Goal: Task Accomplishment & Management: Complete application form

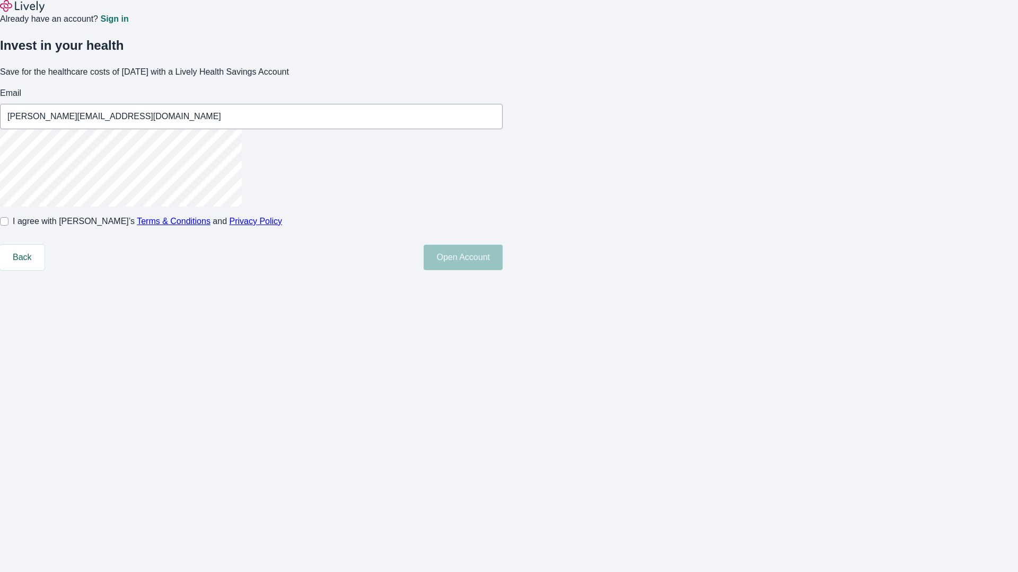
click at [8, 226] on input "I agree with Lively’s Terms & Conditions and Privacy Policy" at bounding box center [4, 221] width 8 height 8
checkbox input "true"
click at [502, 270] on button "Open Account" at bounding box center [462, 257] width 79 height 25
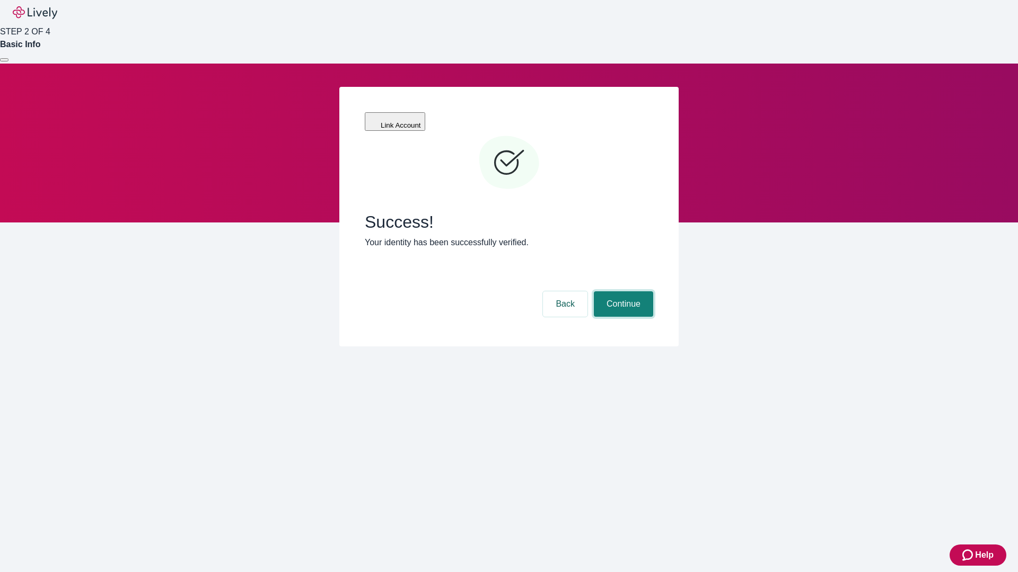
click at [622, 291] on button "Continue" at bounding box center [623, 303] width 59 height 25
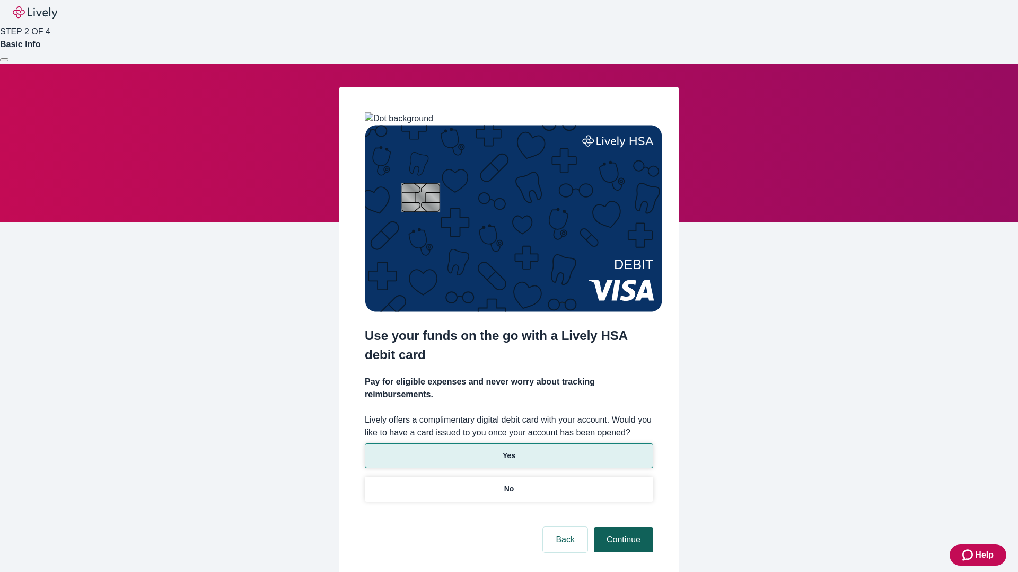
click at [508, 484] on p "No" at bounding box center [509, 489] width 10 height 11
click at [622, 527] on button "Continue" at bounding box center [623, 539] width 59 height 25
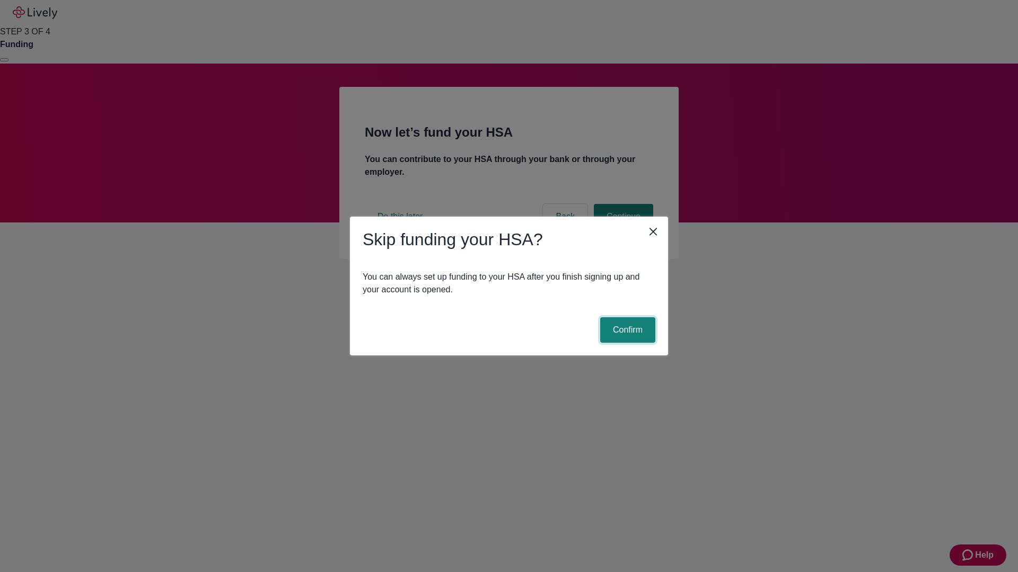
click at [626, 330] on button "Confirm" at bounding box center [627, 329] width 55 height 25
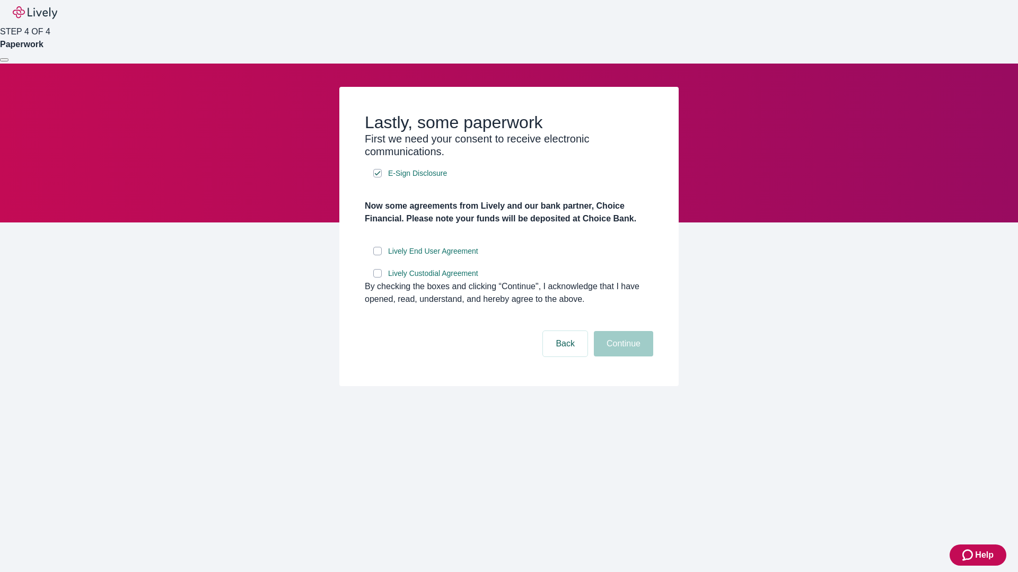
click at [377, 255] on input "Lively End User Agreement" at bounding box center [377, 251] width 8 height 8
checkbox input "true"
click at [377, 278] on input "Lively Custodial Agreement" at bounding box center [377, 273] width 8 height 8
checkbox input "true"
click at [622, 357] on button "Continue" at bounding box center [623, 343] width 59 height 25
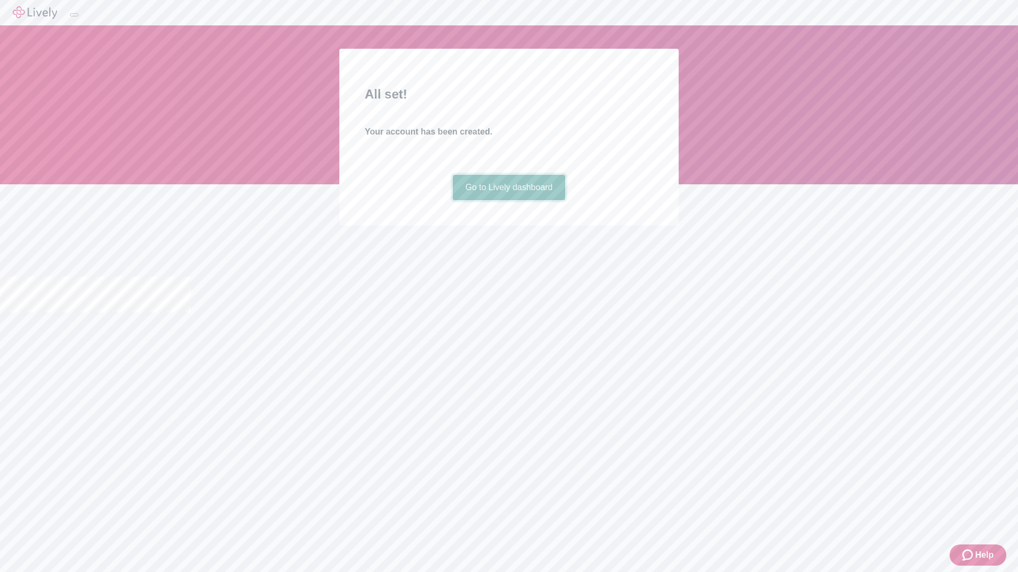
click at [508, 200] on link "Go to Lively dashboard" at bounding box center [509, 187] width 113 height 25
